Goal: Find specific page/section: Find specific page/section

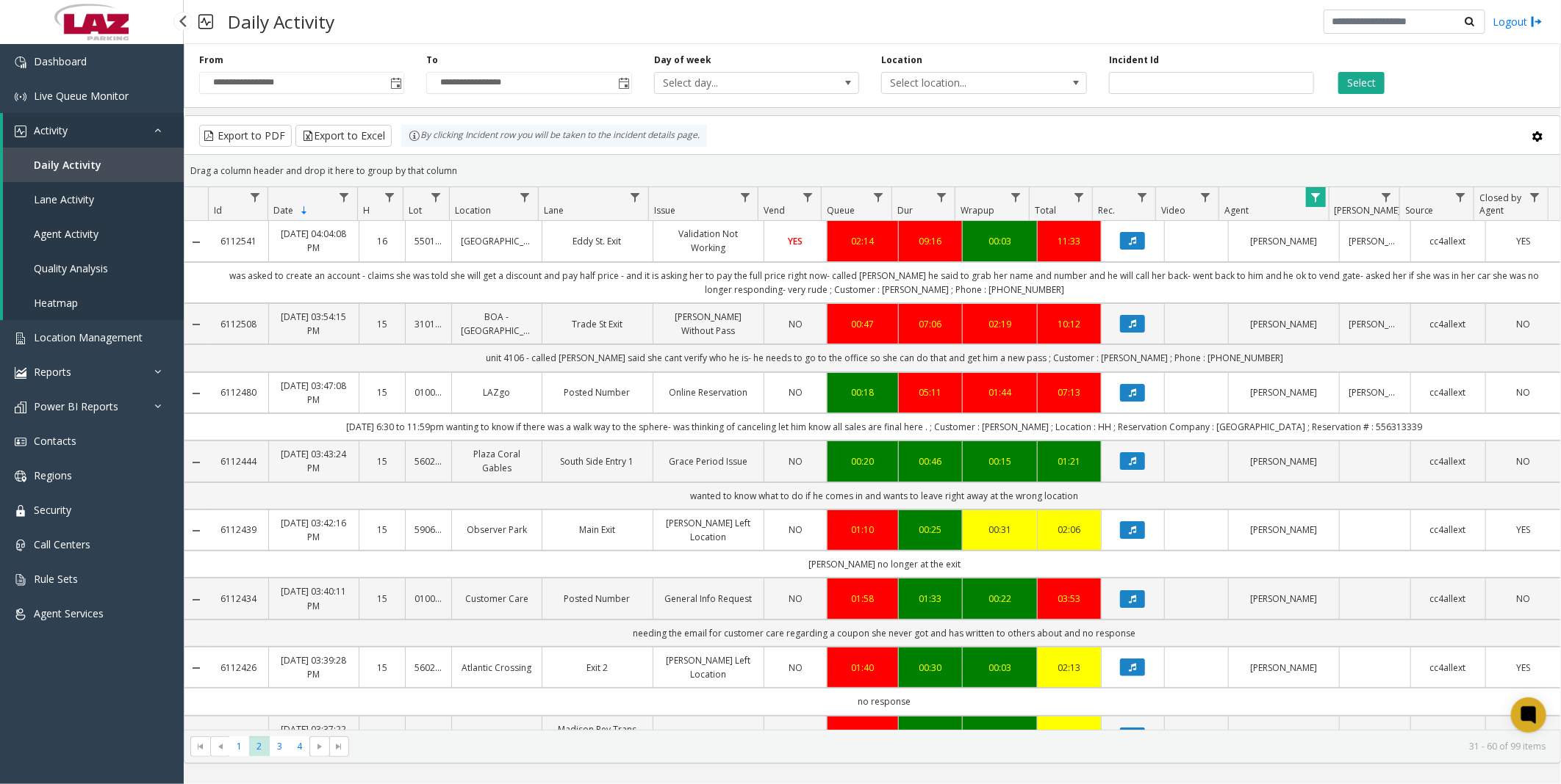
scroll to position [1413, 0]
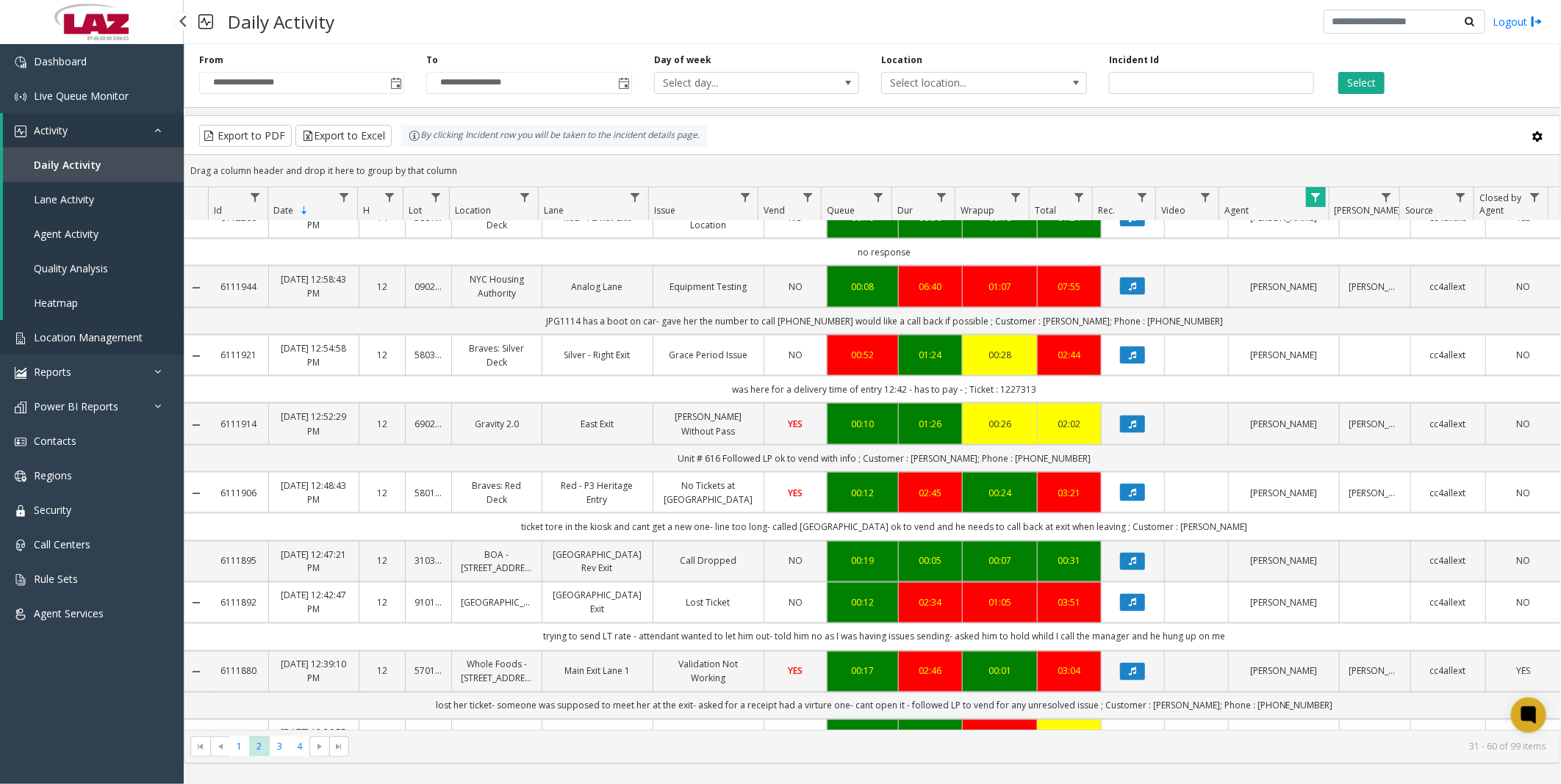
click at [69, 320] on link "Location Management" at bounding box center [92, 337] width 184 height 35
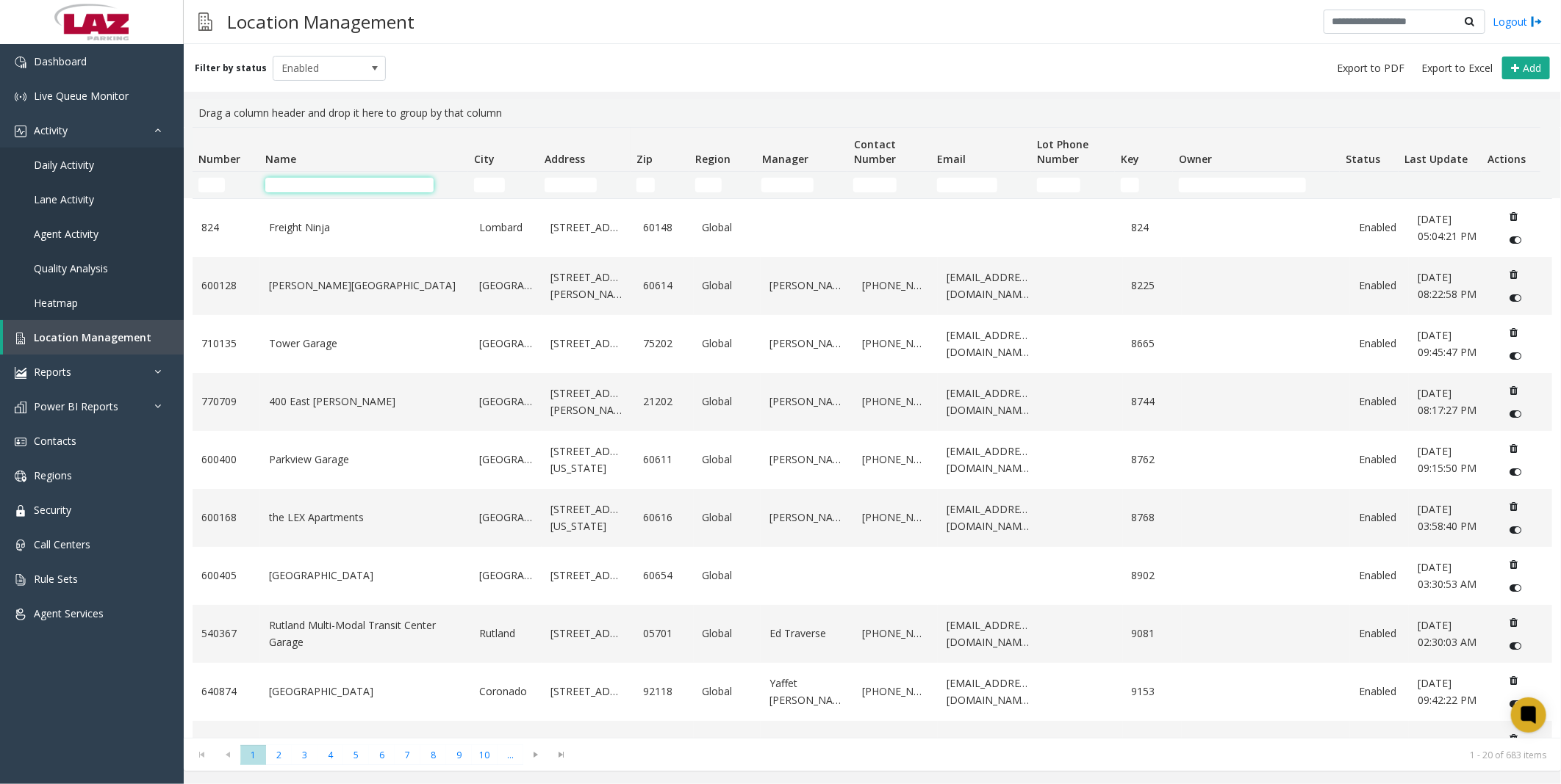
click at [292, 185] on input "Name Filter" at bounding box center [349, 185] width 169 height 15
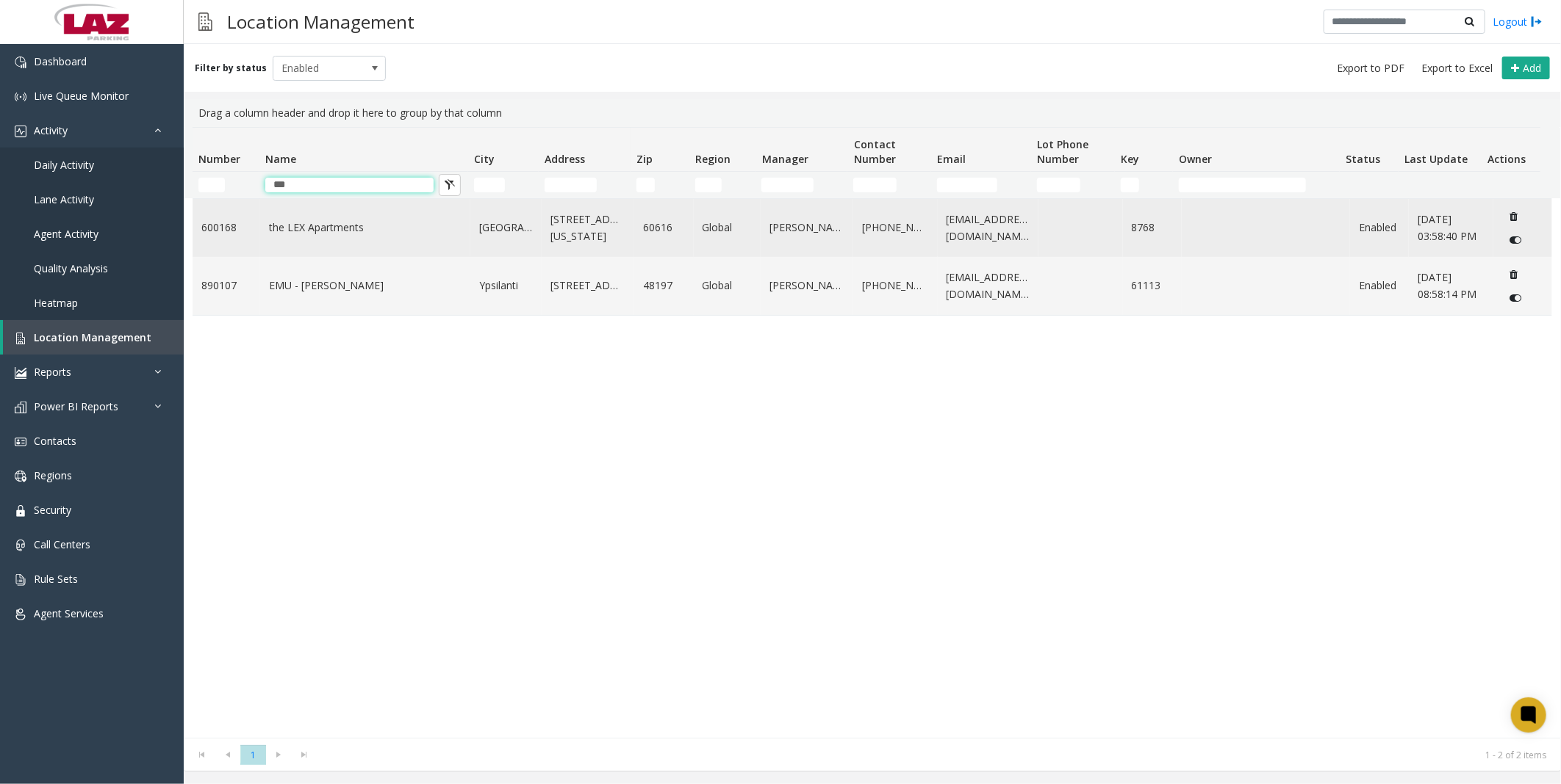
type input "***"
click at [305, 229] on link "the LEX Apartments" at bounding box center [364, 227] width 192 height 16
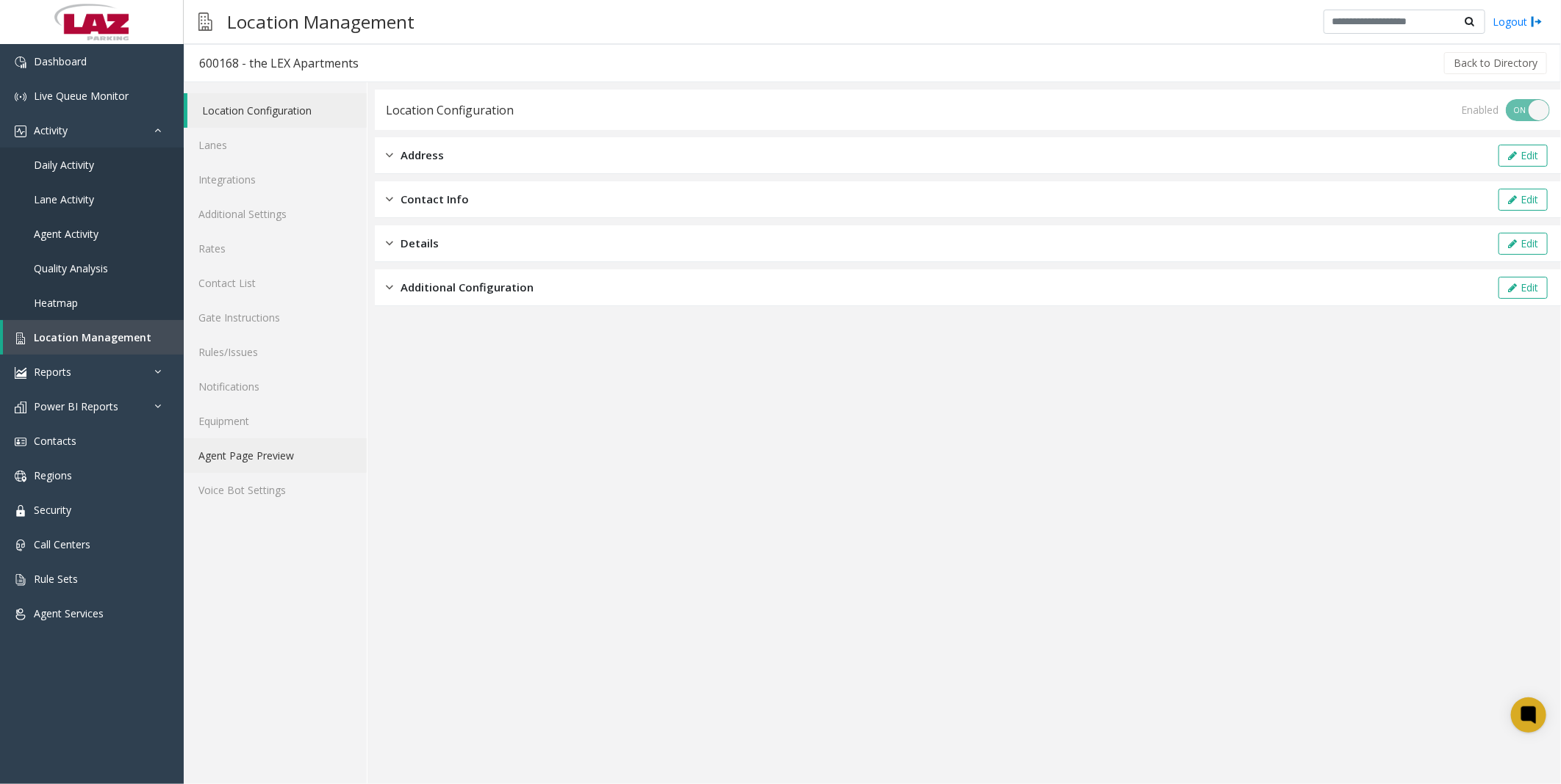
click at [263, 450] on link "Agent Page Preview" at bounding box center [275, 455] width 183 height 35
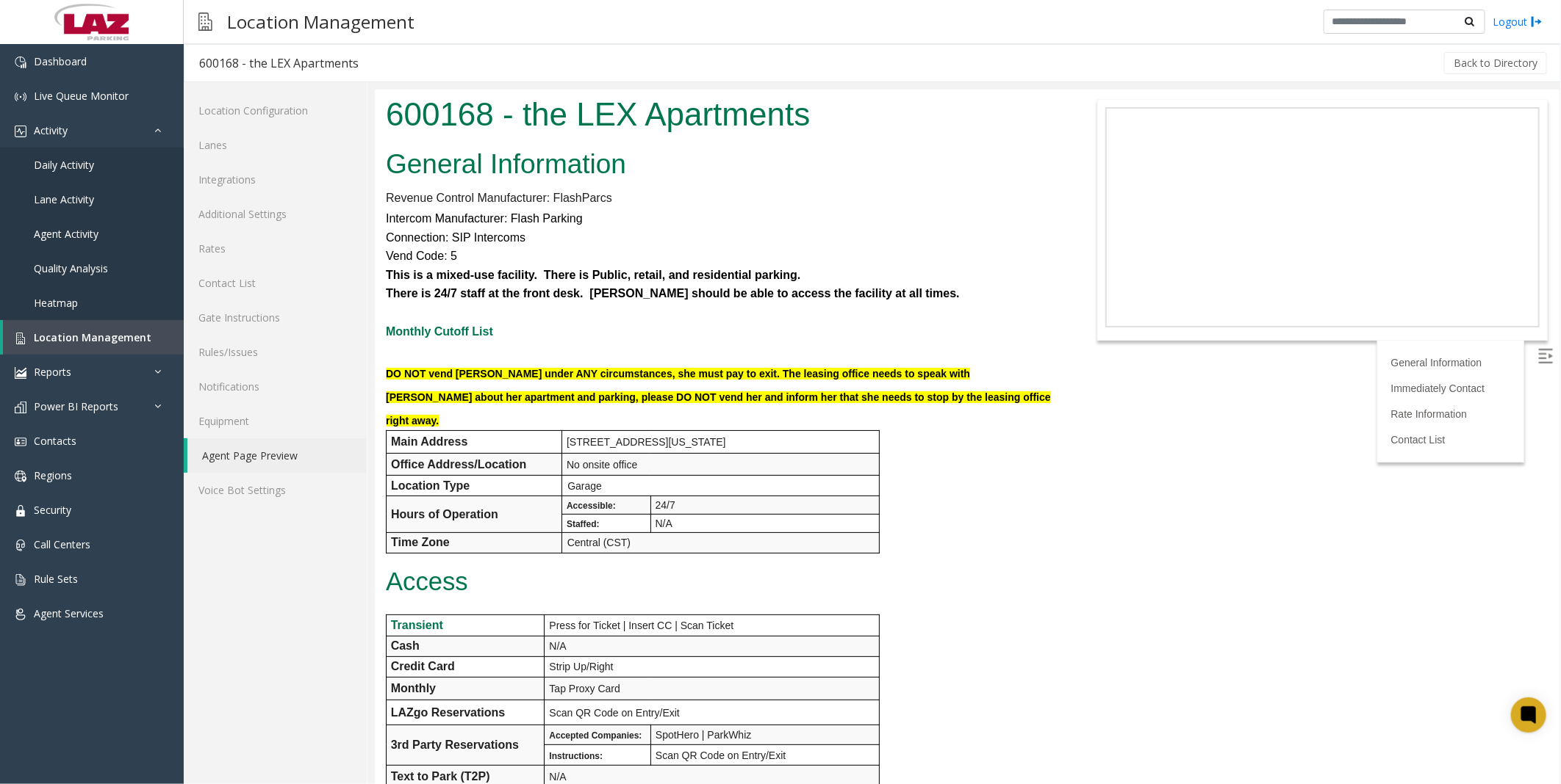
click at [746, 302] on p "There is 24/7 staff at the front desk. [PERSON_NAME] should be able to access t…" at bounding box center [720, 293] width 669 height 19
click at [957, 503] on h4 "Intercom Manufacturer: Flash Parking Connection: SIP Intercoms Vend Code: 5 Thi…" at bounding box center [720, 703] width 669 height 988
click at [1207, 554] on body "600168 - the LEX Apartments General Information Revenue Control Manufacturer: F…" at bounding box center [966, 436] width 1184 height 695
click at [776, 224] on p "Intercom Manufacturer: Flash Parking" at bounding box center [720, 218] width 669 height 19
